Goal: Transaction & Acquisition: Purchase product/service

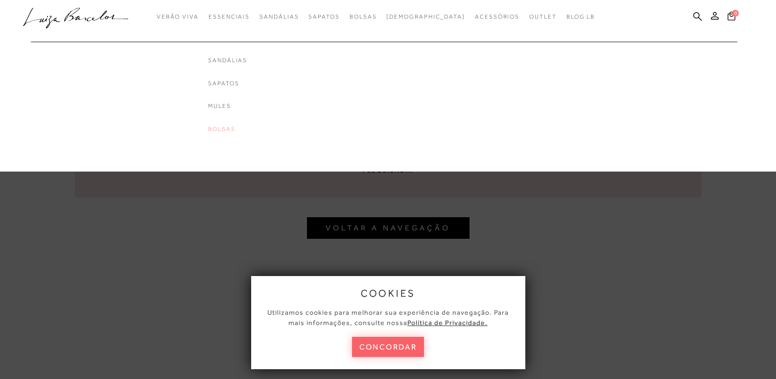
click at [239, 127] on link "Bolsas" at bounding box center [247, 129] width 78 height 8
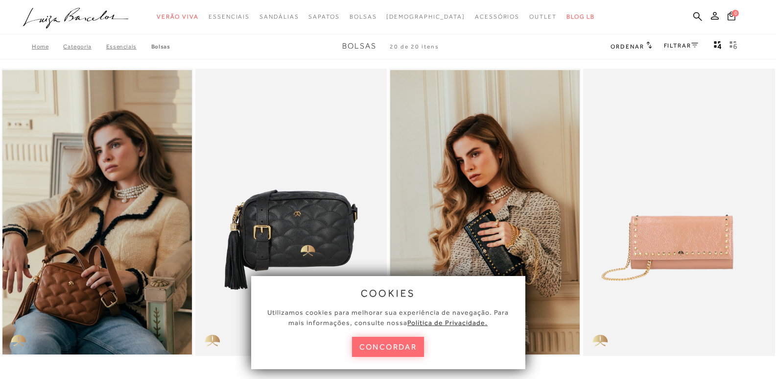
click at [381, 347] on button "concordar" at bounding box center [388, 346] width 72 height 20
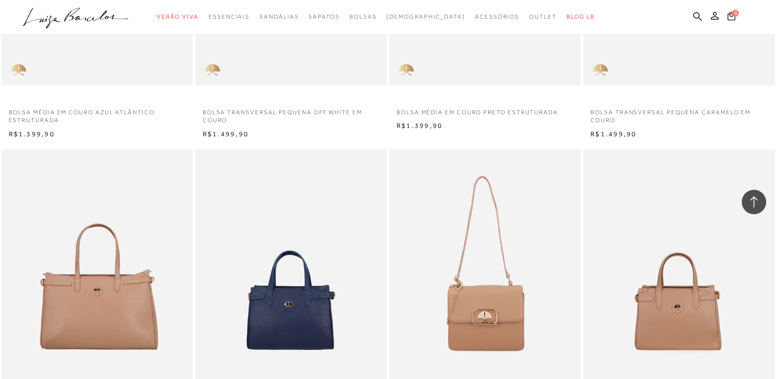
scroll to position [1656, 0]
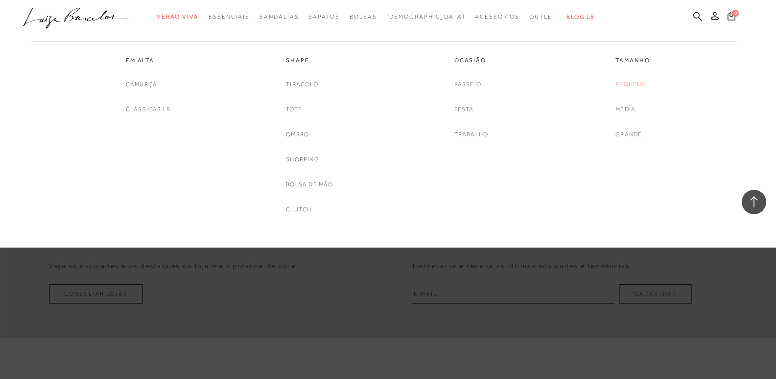
click at [629, 88] on link "Pequena" at bounding box center [631, 84] width 30 height 10
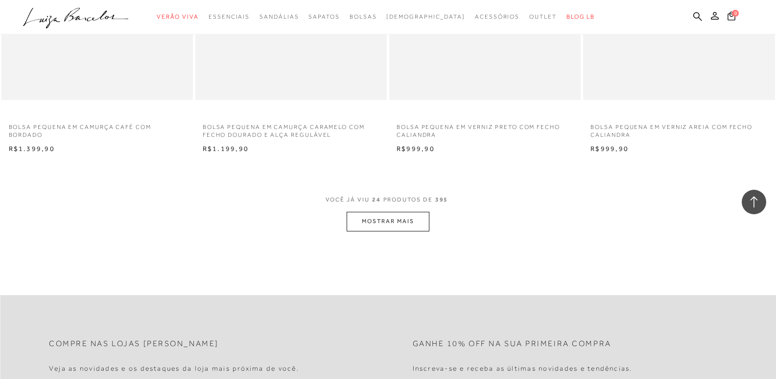
scroll to position [1962, 0]
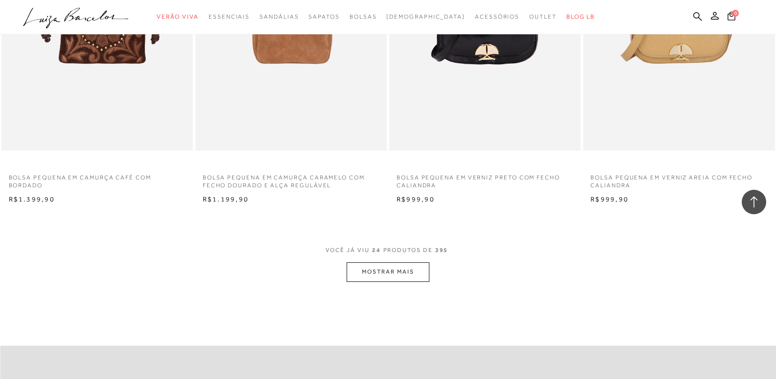
click at [370, 274] on button "MOSTRAR MAIS" at bounding box center [388, 271] width 82 height 19
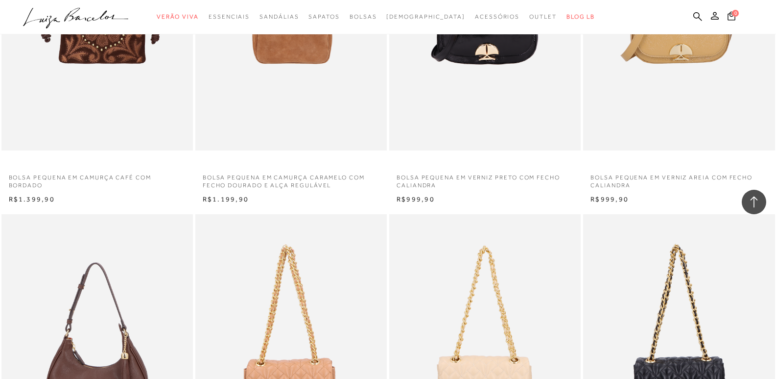
scroll to position [2293, 0]
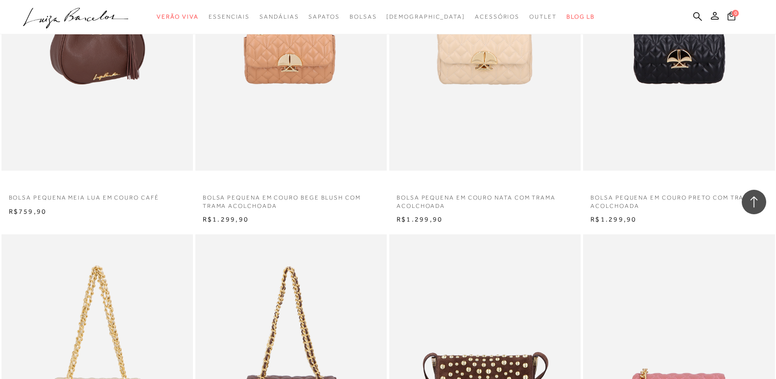
click at [96, 83] on img at bounding box center [97, 27] width 191 height 288
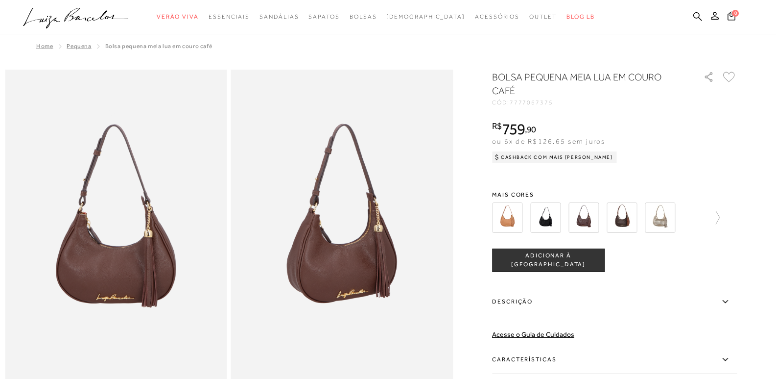
click at [548, 218] on img at bounding box center [545, 217] width 30 height 30
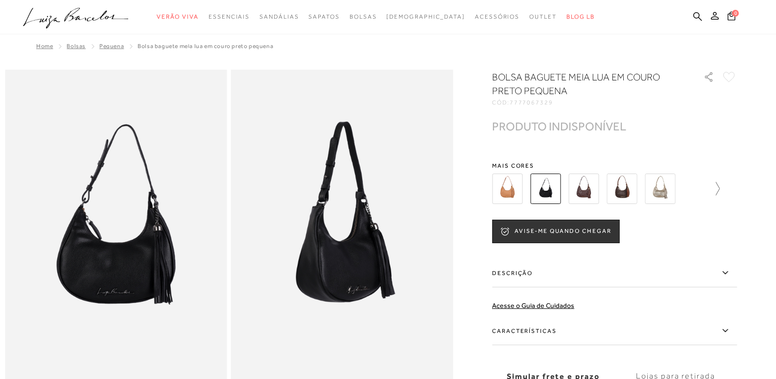
click at [720, 187] on icon at bounding box center [713, 189] width 14 height 14
click at [737, 191] on icon at bounding box center [735, 188] width 4 height 13
click at [539, 187] on img at bounding box center [524, 188] width 30 height 30
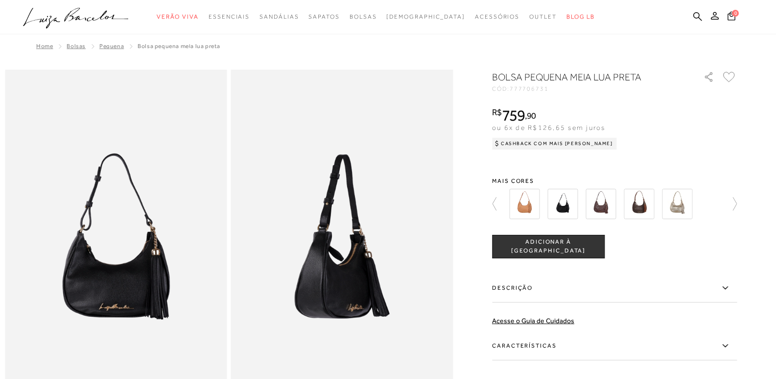
click at [562, 238] on button "ADICIONAR À [GEOGRAPHIC_DATA]" at bounding box center [548, 247] width 113 height 24
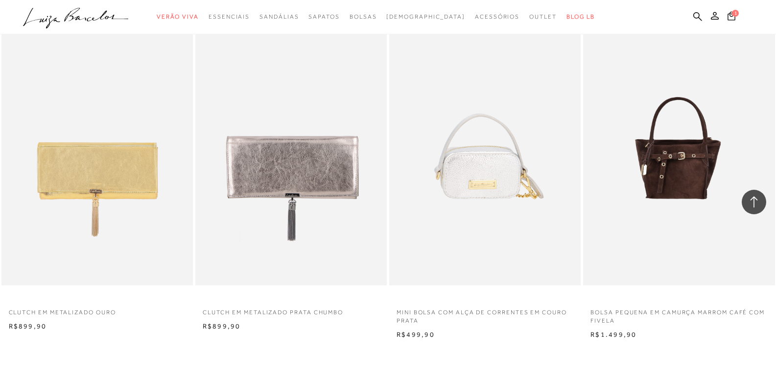
scroll to position [4265, 0]
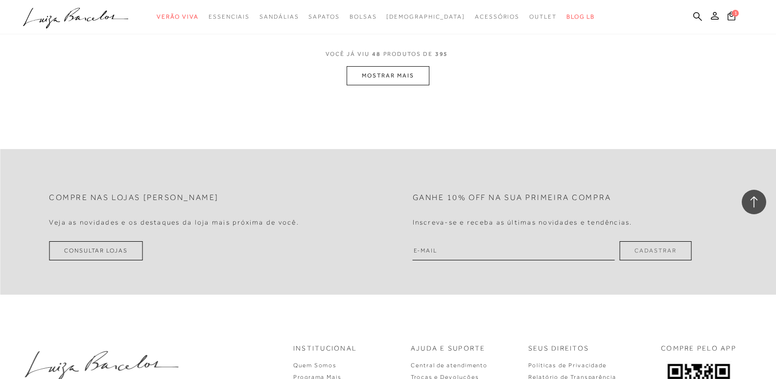
click at [385, 75] on button "MOSTRAR MAIS" at bounding box center [388, 75] width 82 height 19
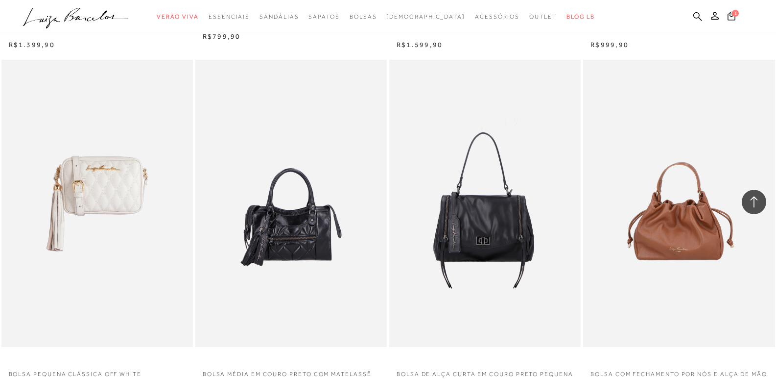
scroll to position [6311, 0]
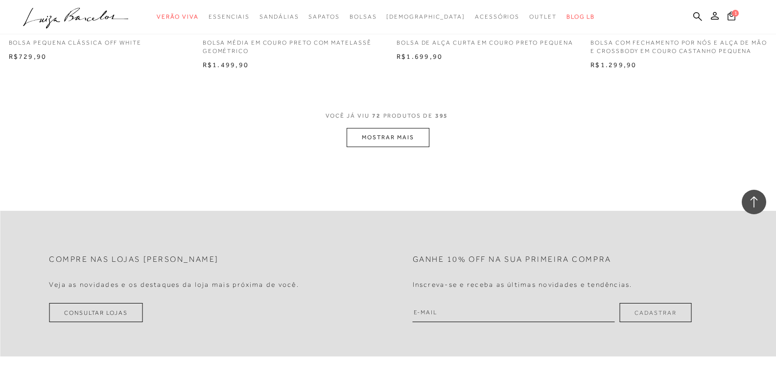
click at [371, 147] on button "MOSTRAR MAIS" at bounding box center [388, 137] width 82 height 19
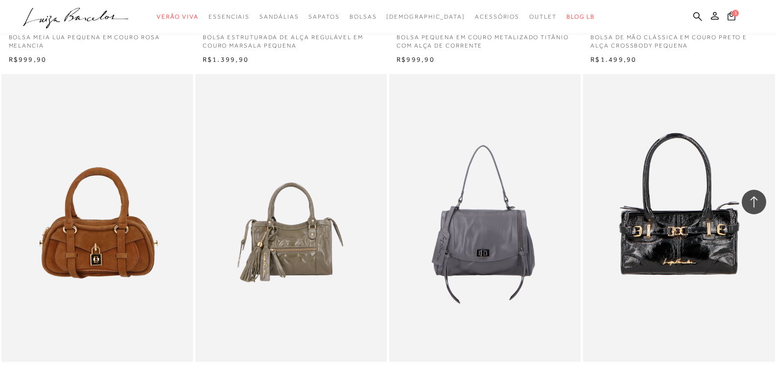
scroll to position [8395, 0]
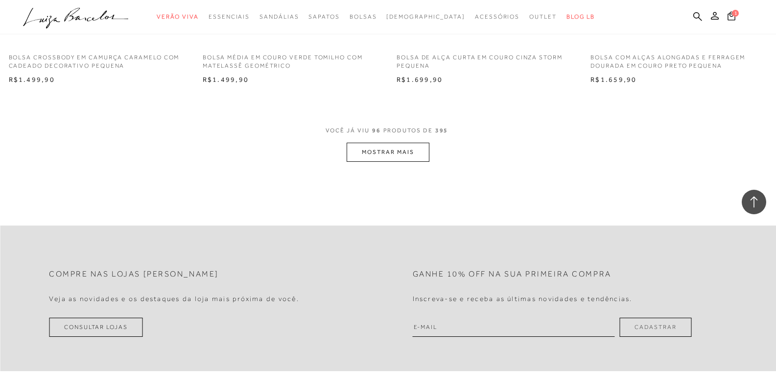
click at [370, 157] on button "MOSTRAR MAIS" at bounding box center [388, 152] width 82 height 19
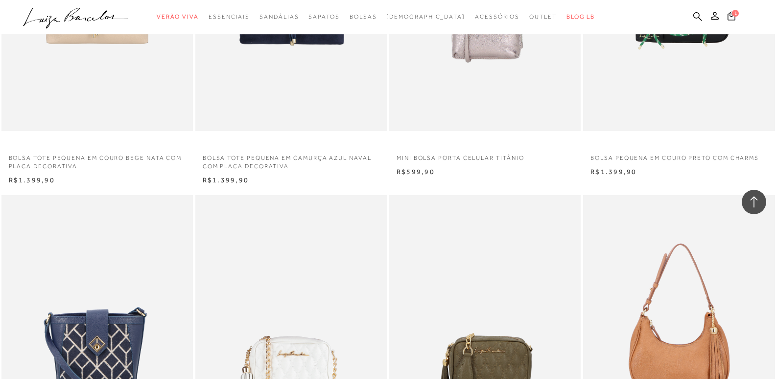
scroll to position [10382, 0]
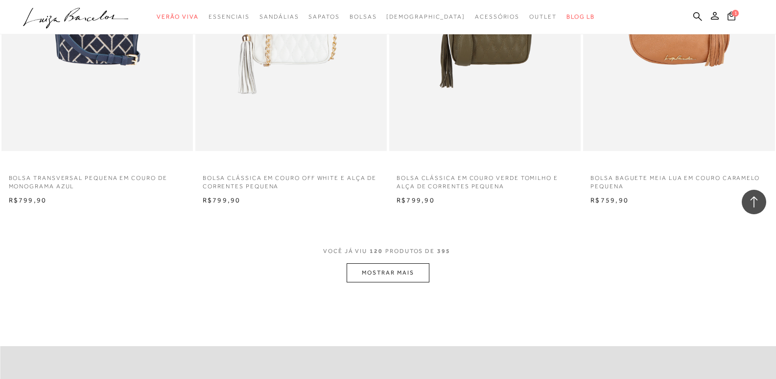
click at [382, 282] on button "MOSTRAR MAIS" at bounding box center [388, 272] width 82 height 19
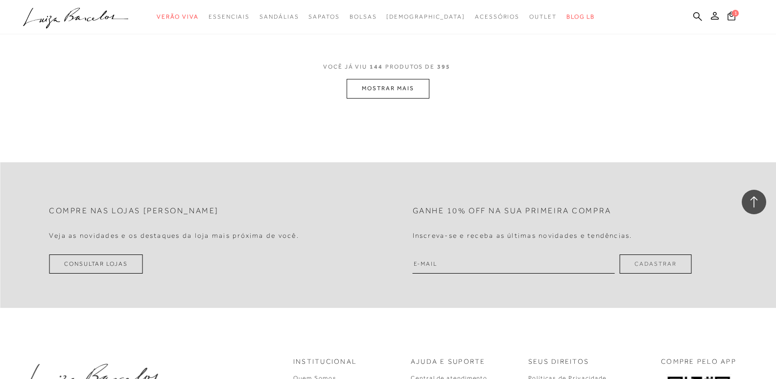
scroll to position [12699, 0]
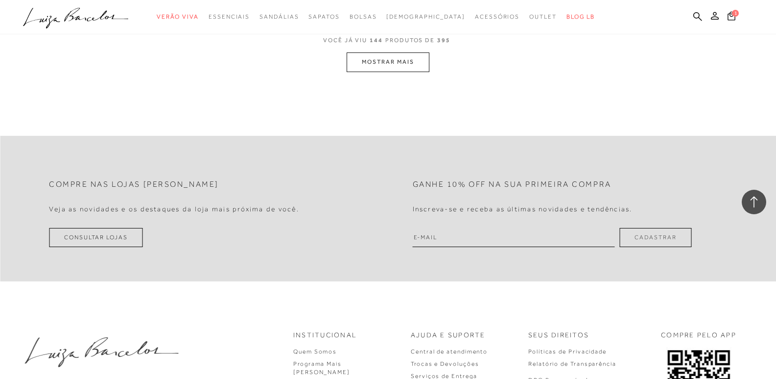
click at [372, 70] on button "MOSTRAR MAIS" at bounding box center [388, 61] width 82 height 19
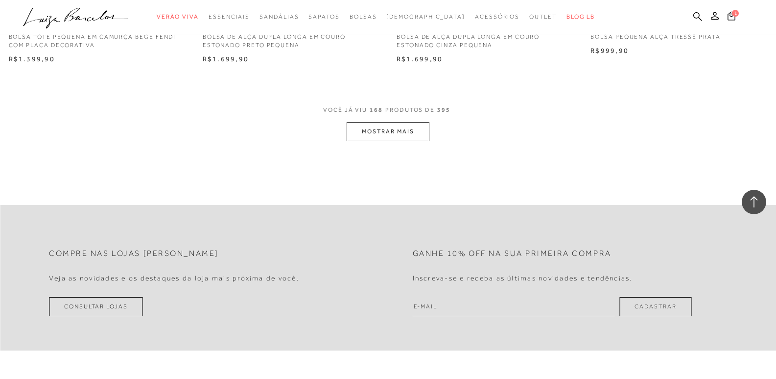
scroll to position [14764, 0]
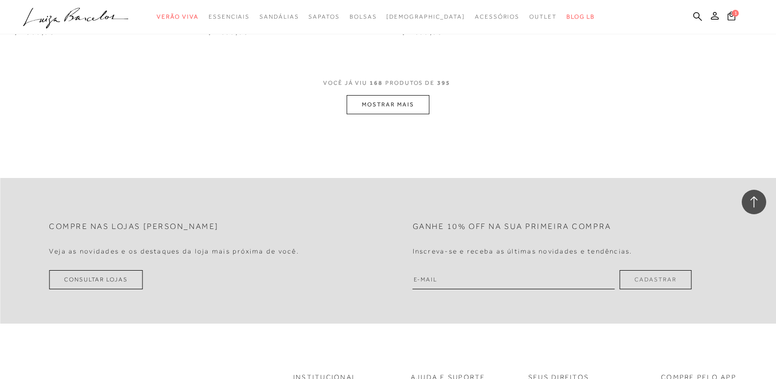
click at [365, 114] on button "MOSTRAR MAIS" at bounding box center [388, 104] width 82 height 19
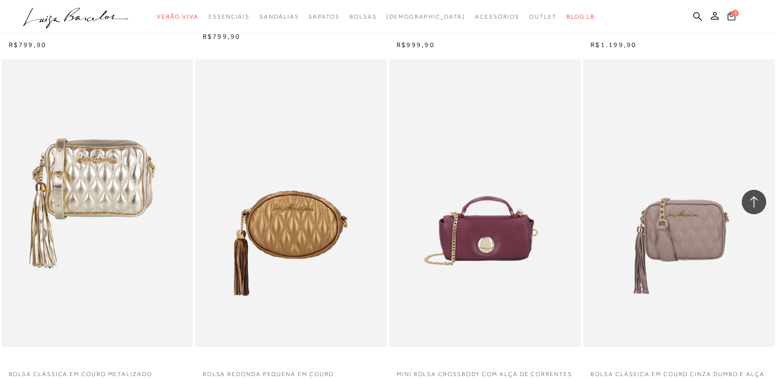
scroll to position [15544, 0]
